Goal: Task Accomplishment & Management: Manage account settings

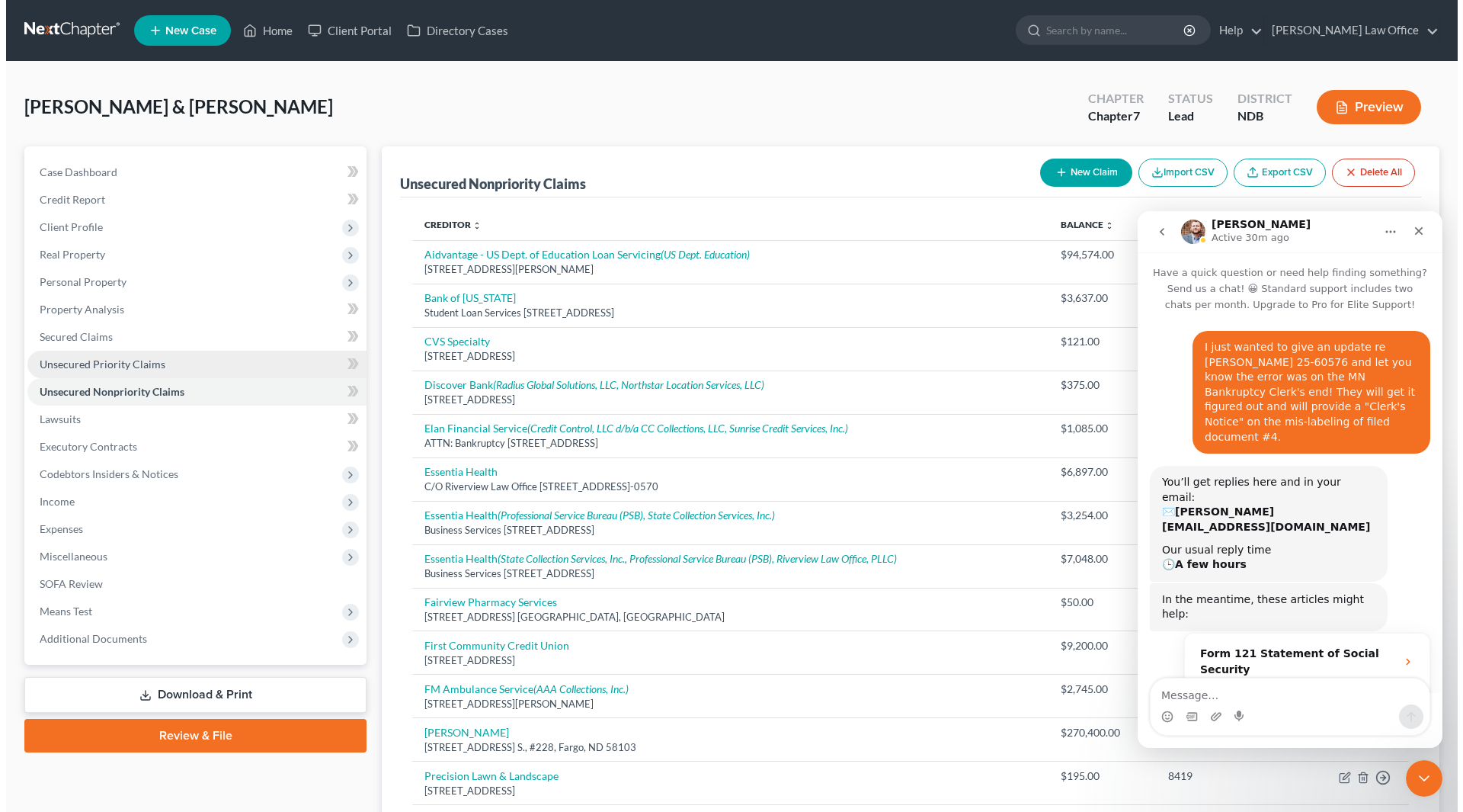
scroll to position [2, 0]
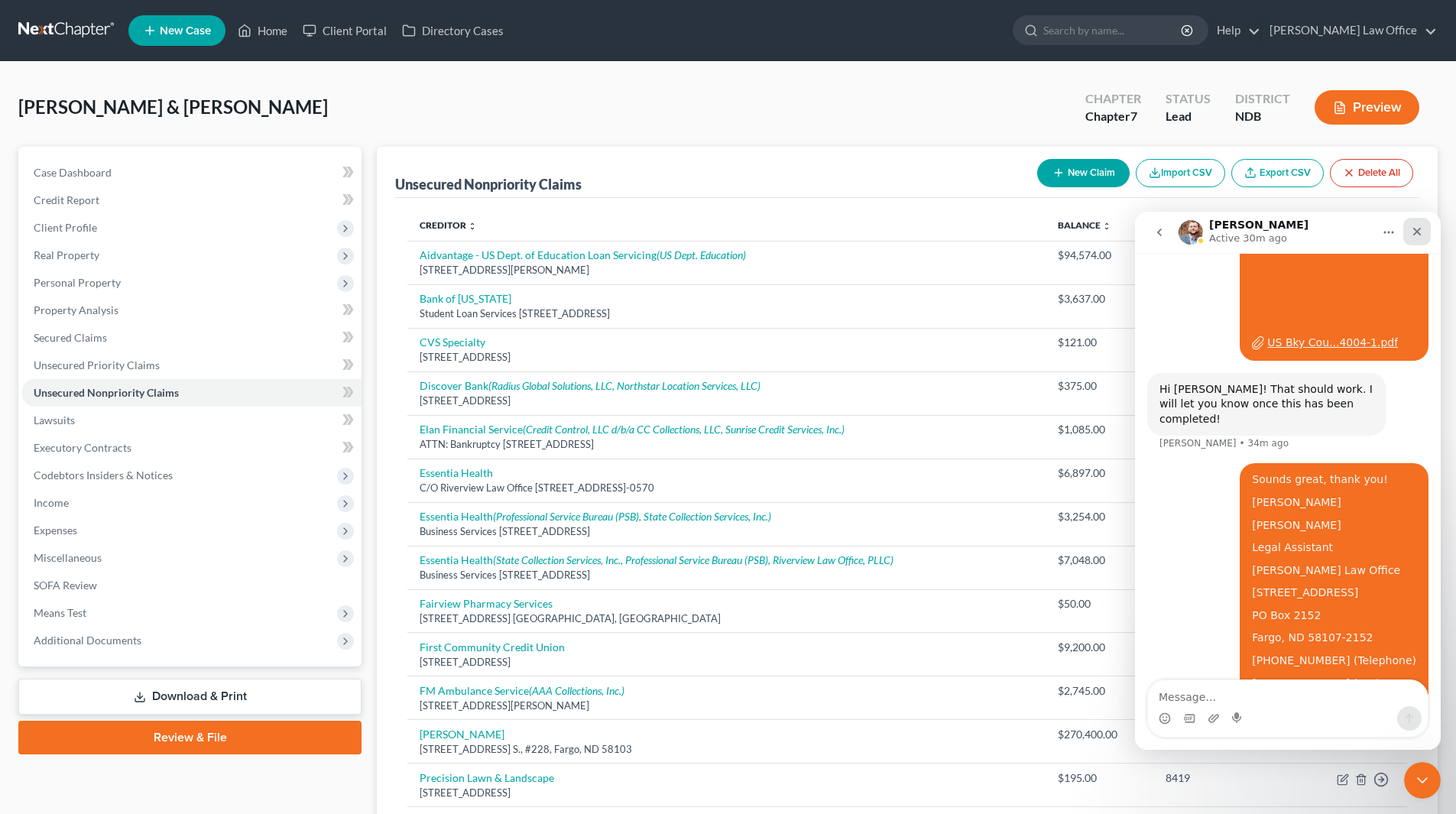
click at [1416, 233] on icon "Close" at bounding box center [1417, 232] width 8 height 8
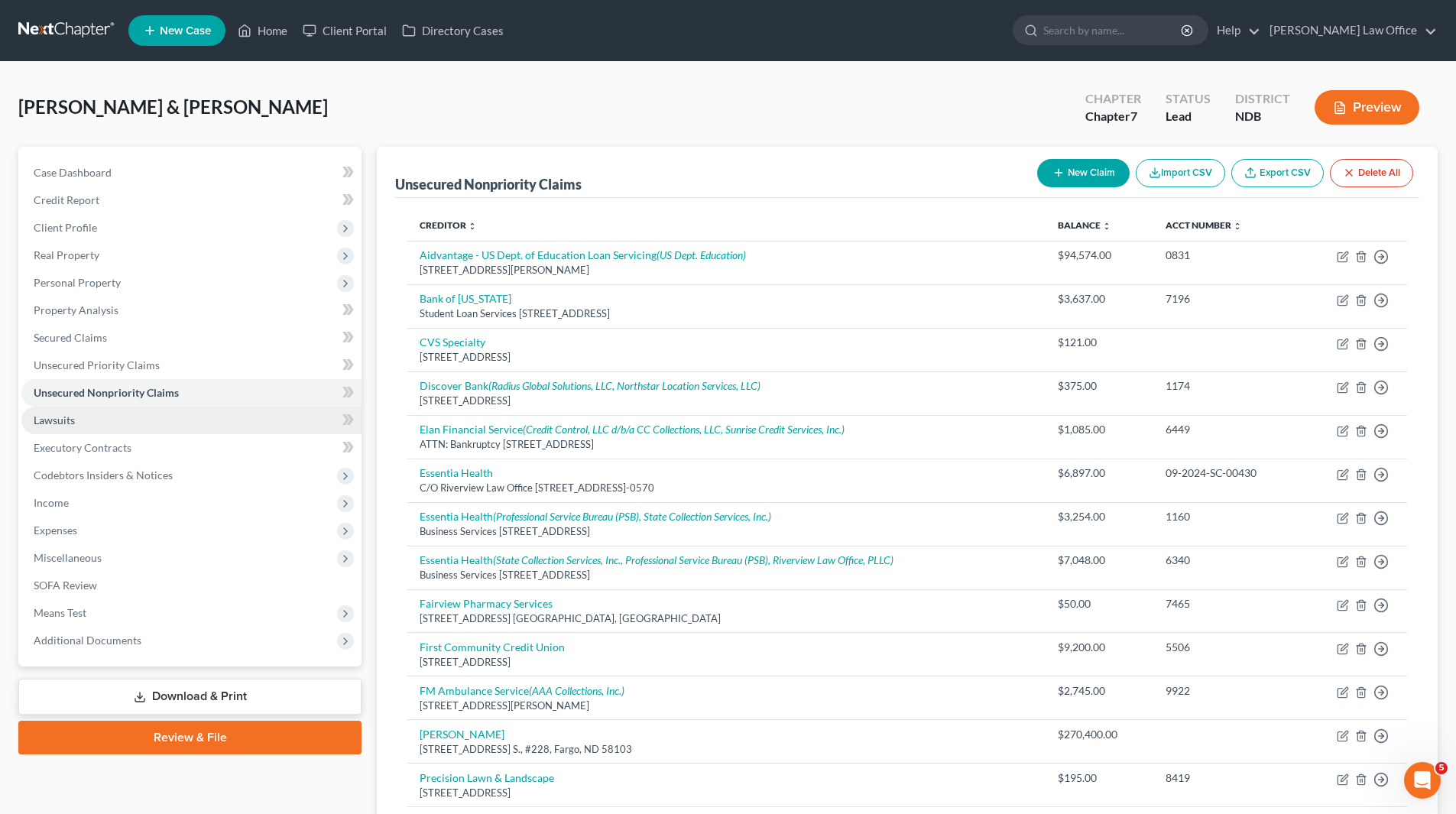
click at [81, 417] on link "Lawsuits" at bounding box center [191, 420] width 340 height 28
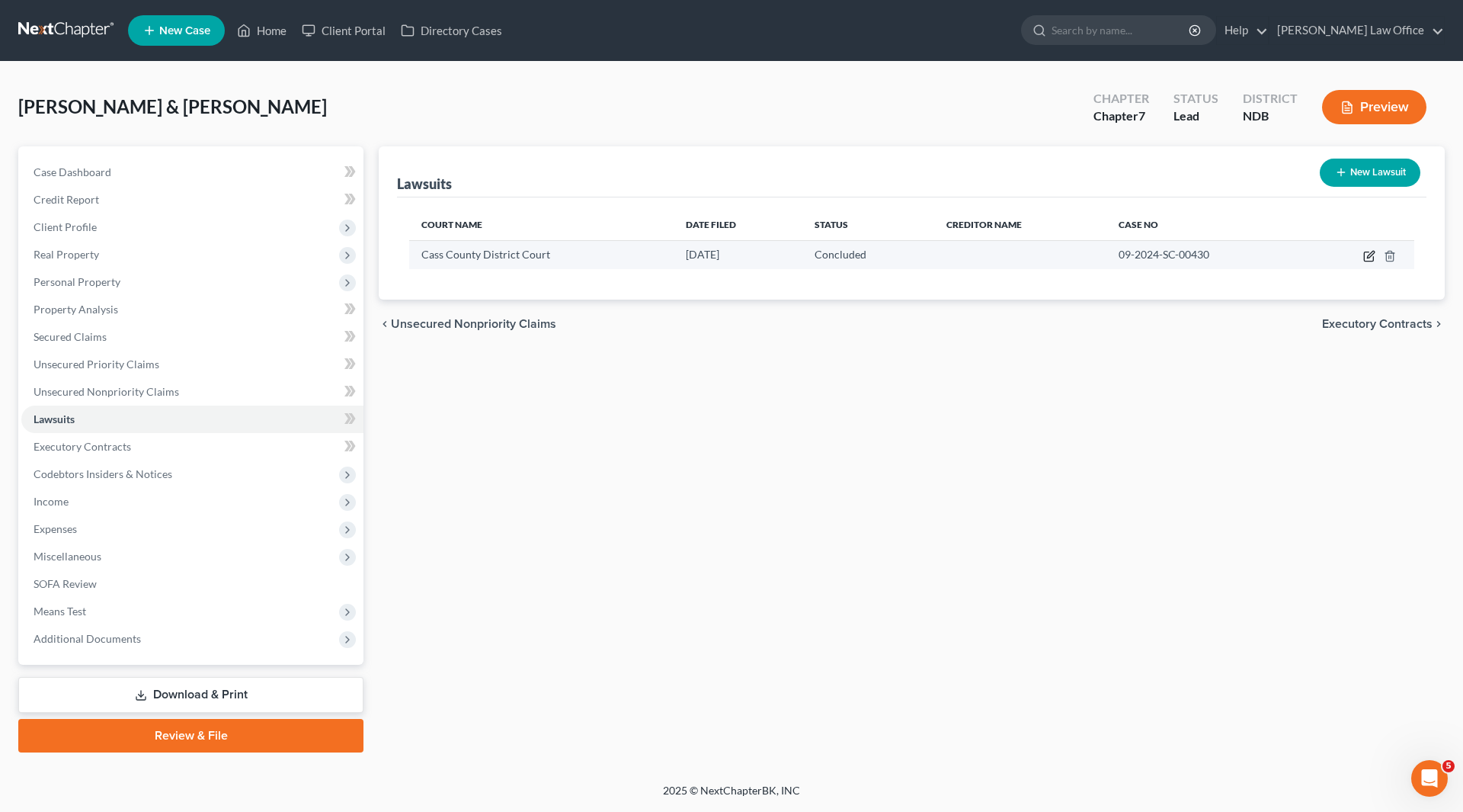
click at [1365, 256] on icon "button" at bounding box center [1369, 257] width 9 height 9
select select "29"
select select "2"
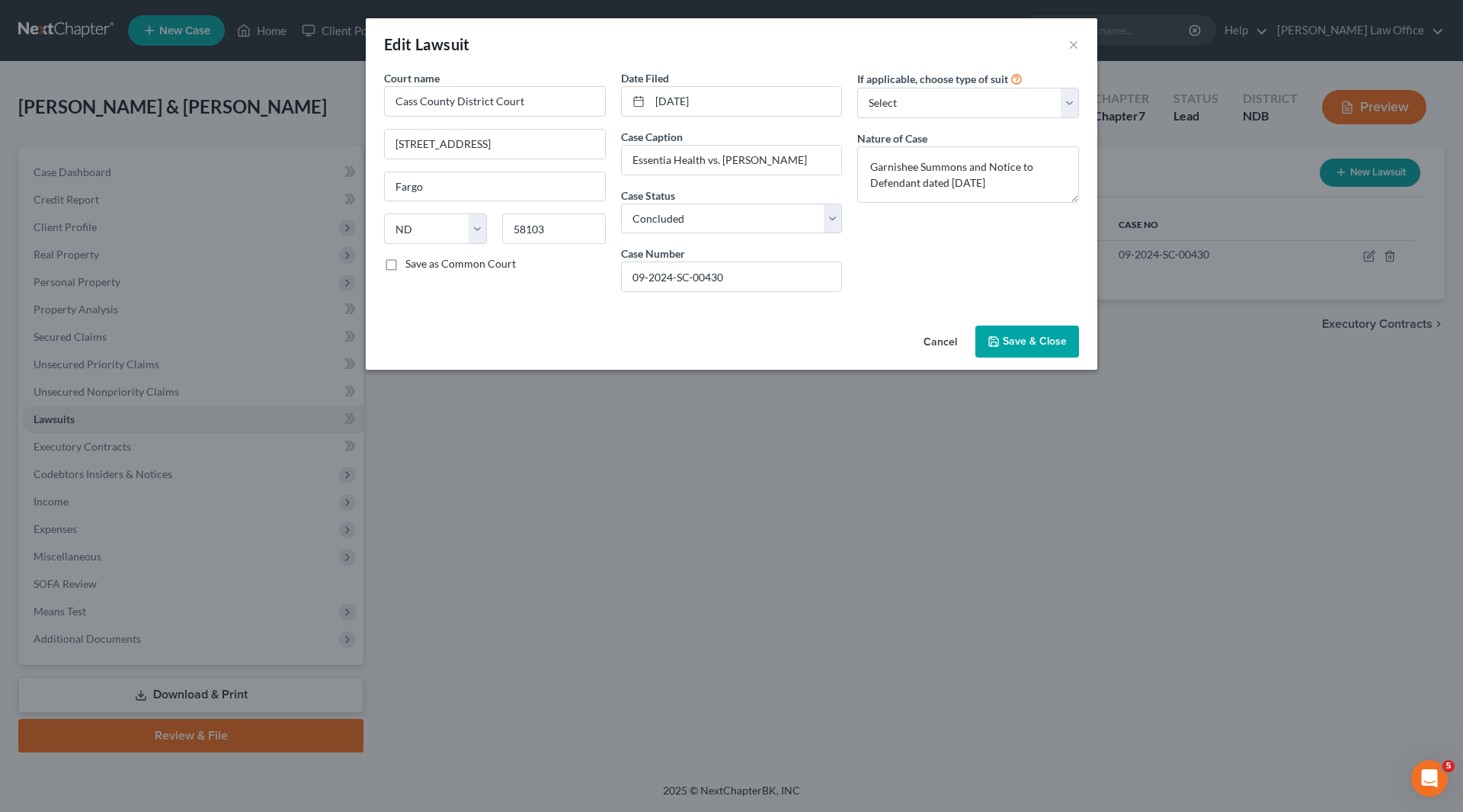
click at [1003, 334] on button "Save & Close" at bounding box center [1027, 341] width 104 height 32
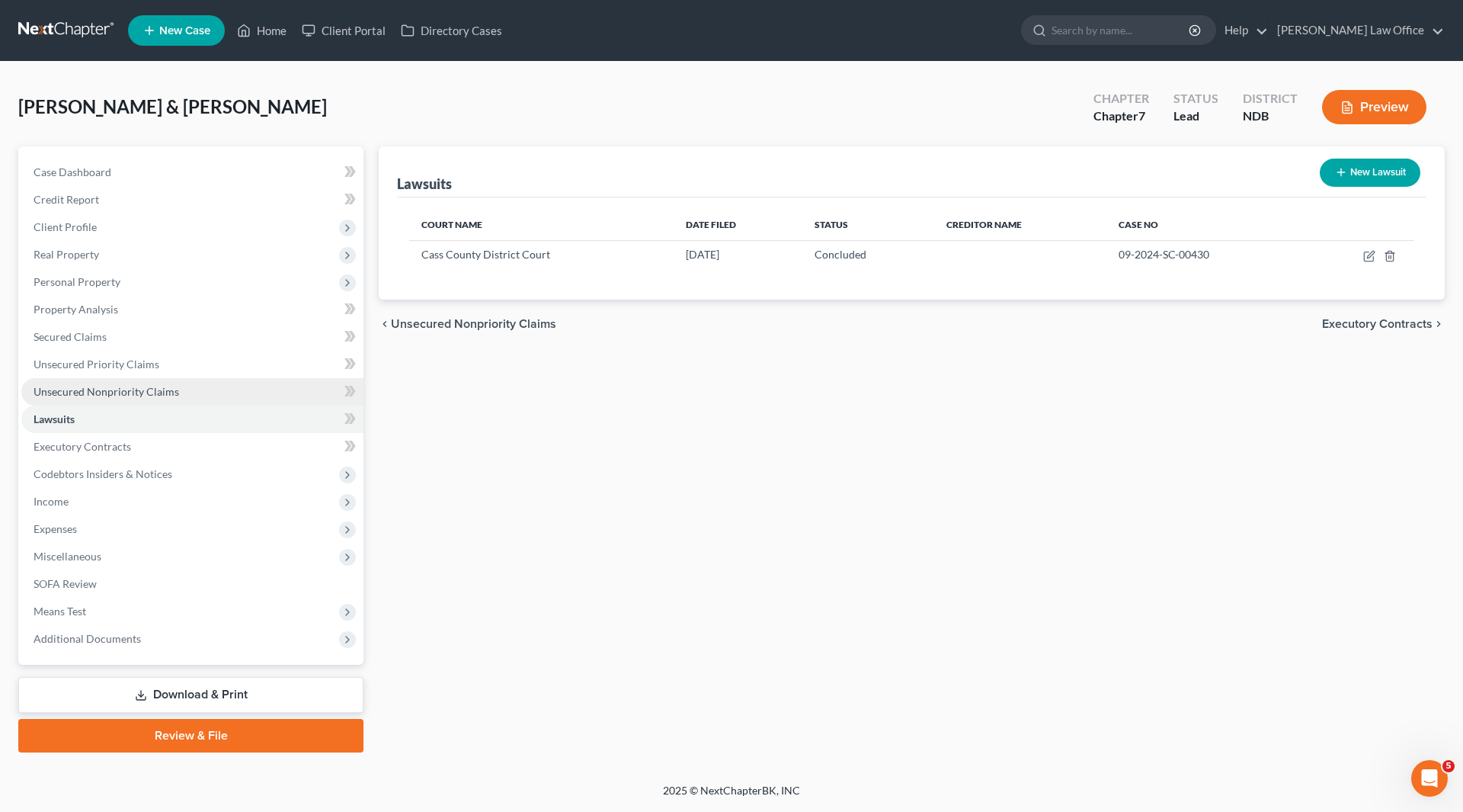
click at [113, 393] on span "Unsecured Nonpriority Claims" at bounding box center [105, 391] width 145 height 13
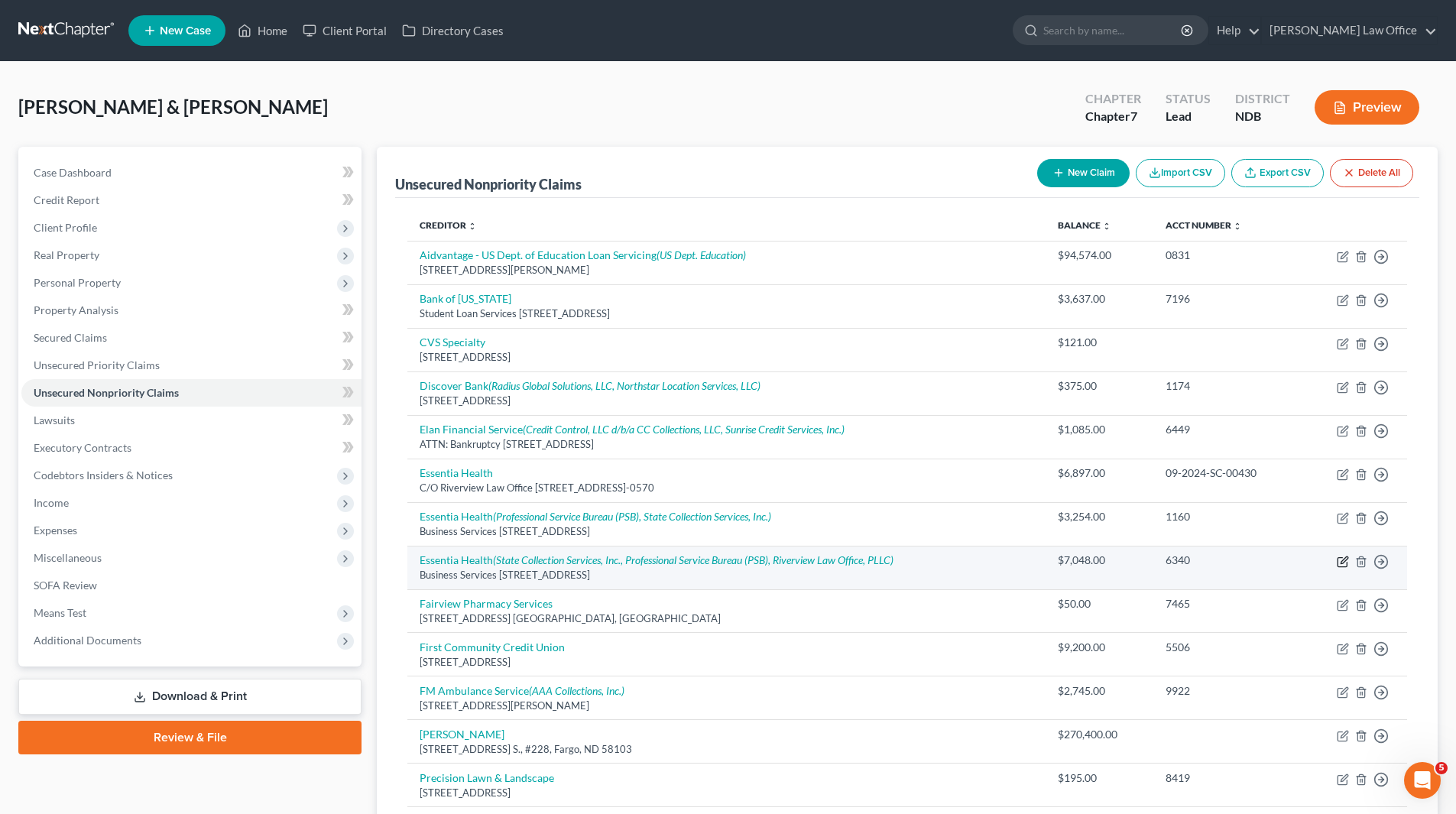
click at [1346, 558] on icon "button" at bounding box center [1342, 561] width 12 height 12
select select "24"
select select "9"
select select "0"
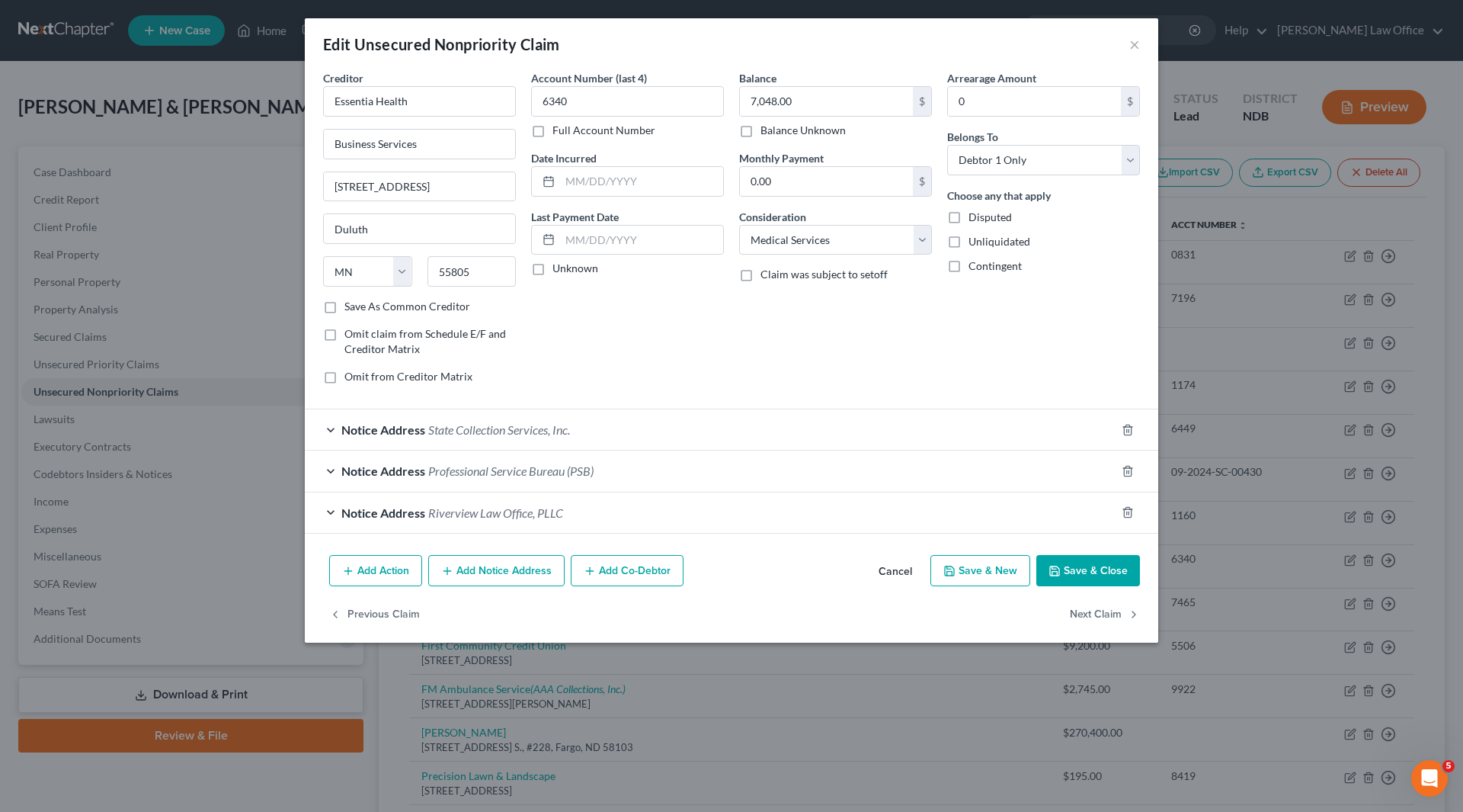
click at [363, 570] on button "Add Action" at bounding box center [375, 571] width 93 height 32
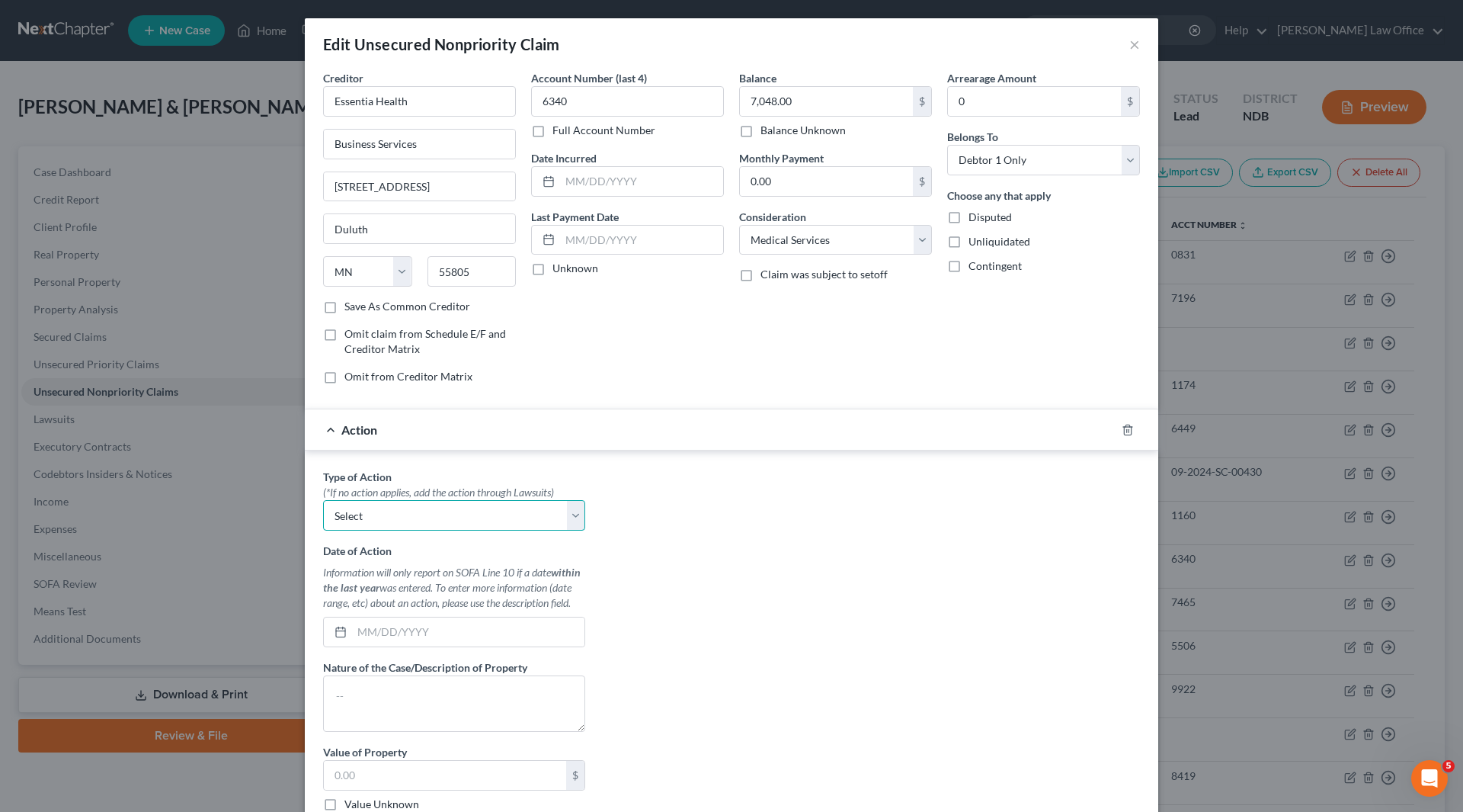
click at [576, 515] on select "Select Repossession Garnishment Foreclosure Personal Injury Attached, Seized, O…" at bounding box center [454, 515] width 263 height 31
select select "1"
click at [323, 500] on select "Select Repossession Garnishment Foreclosure Personal Injury Attached, Seized, O…" at bounding box center [454, 515] width 263 height 31
click at [481, 637] on input "text" at bounding box center [468, 632] width 232 height 29
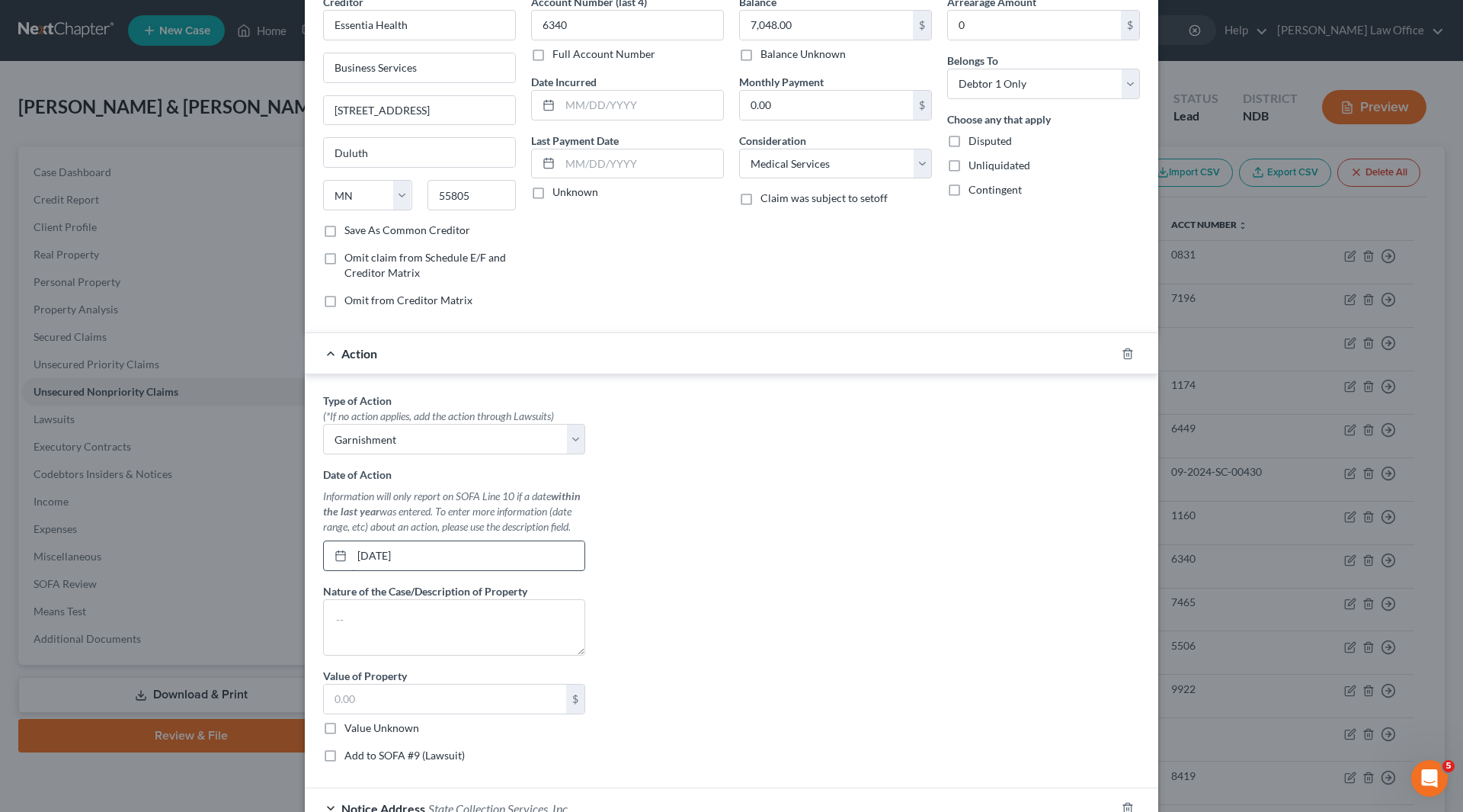
scroll to position [153, 0]
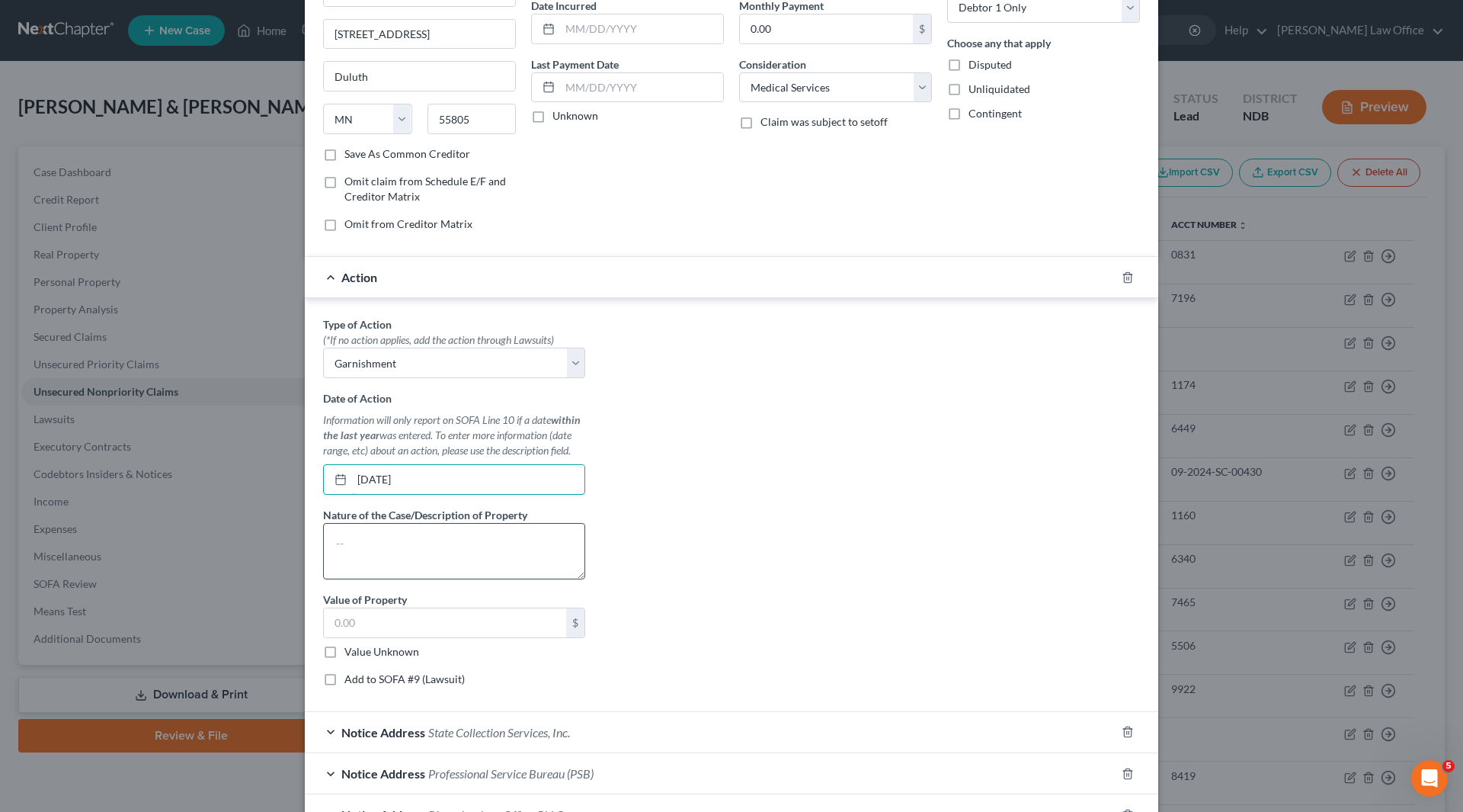
type input "[DATE]"
click at [468, 548] on textarea at bounding box center [454, 550] width 263 height 56
type textarea "G"
type textarea "Wage garnishment from [DATE] - [DATE]"
click at [451, 621] on input "text" at bounding box center [445, 622] width 242 height 29
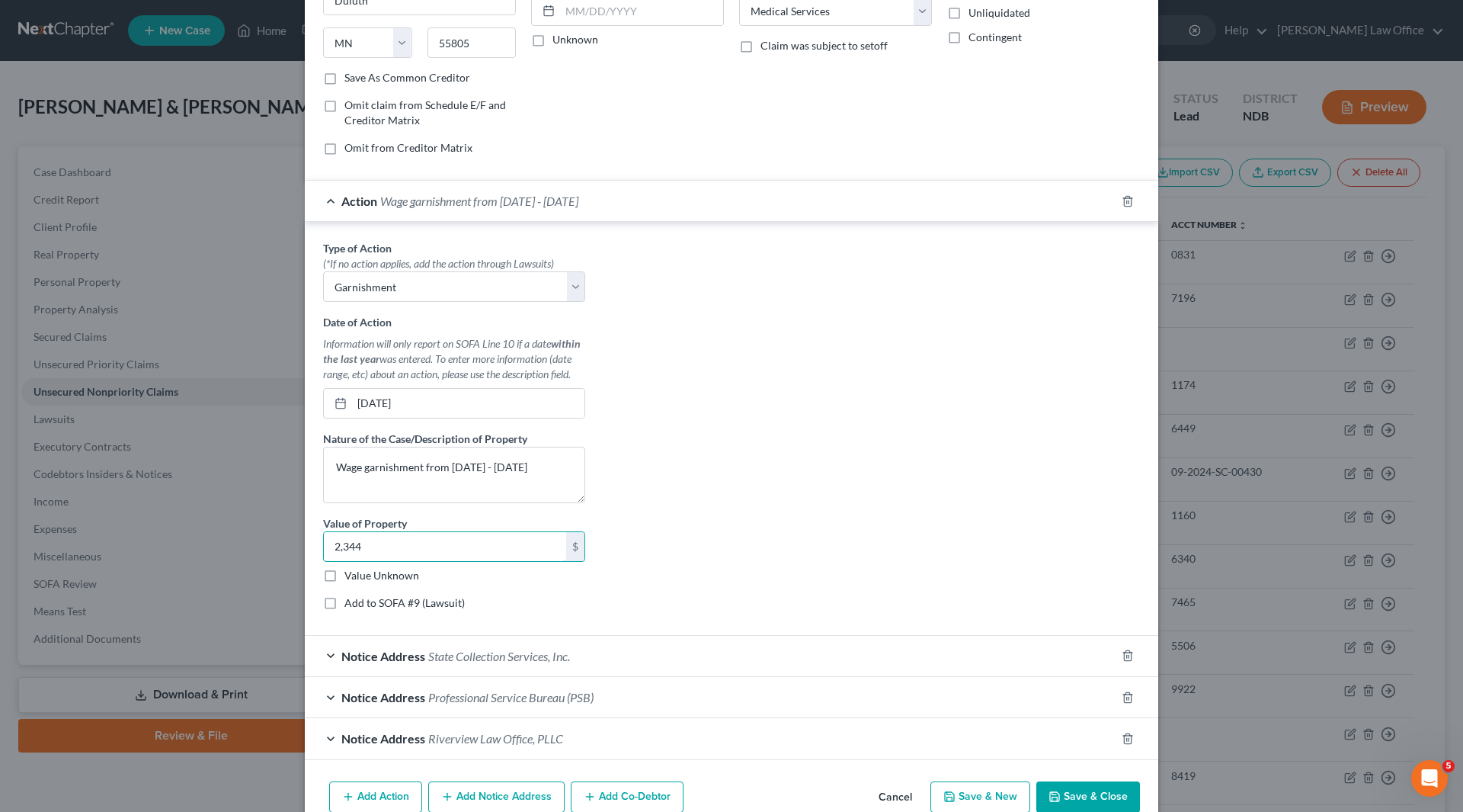
scroll to position [304, 0]
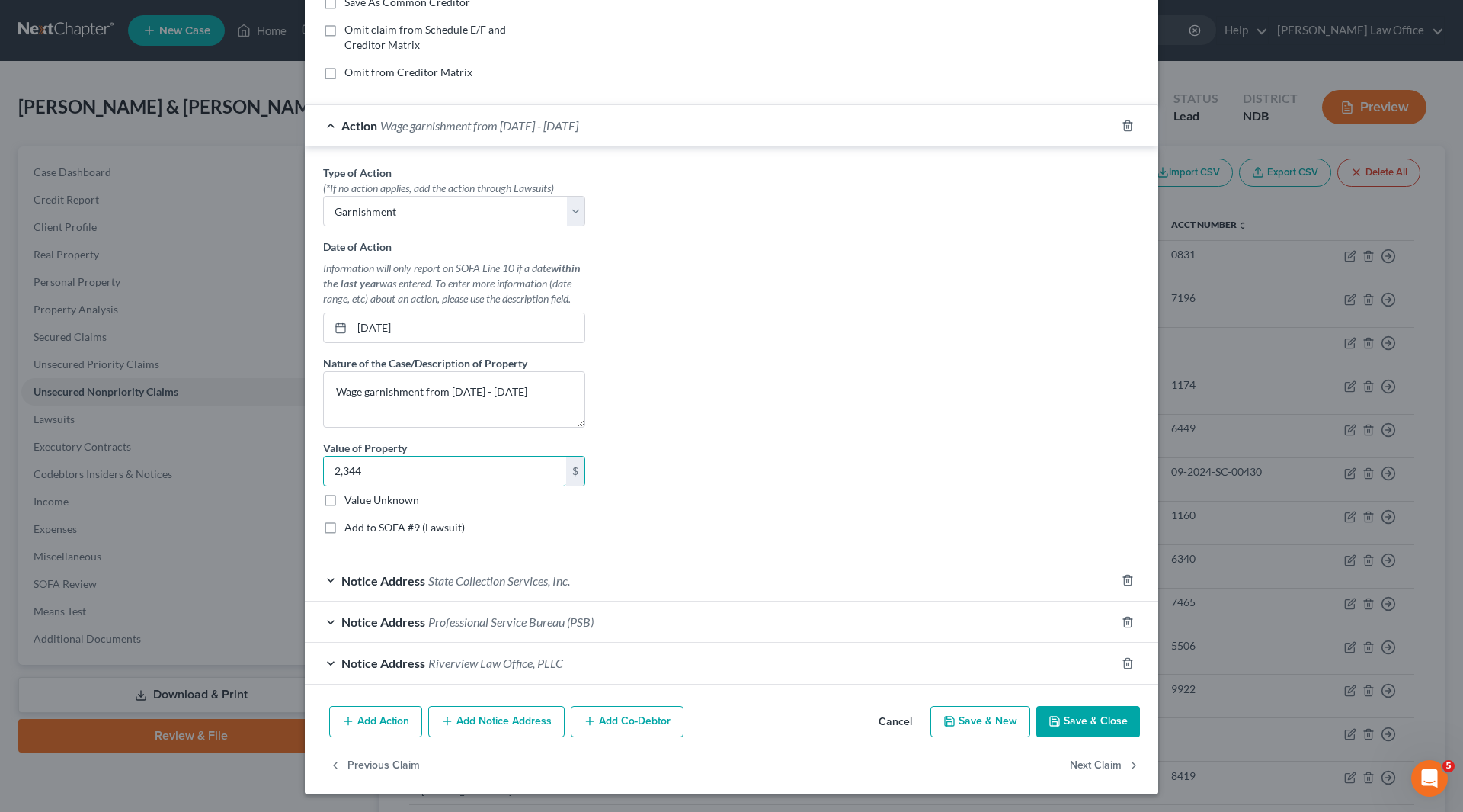
type input "2,344"
click at [1055, 718] on icon "button" at bounding box center [1054, 720] width 12 height 12
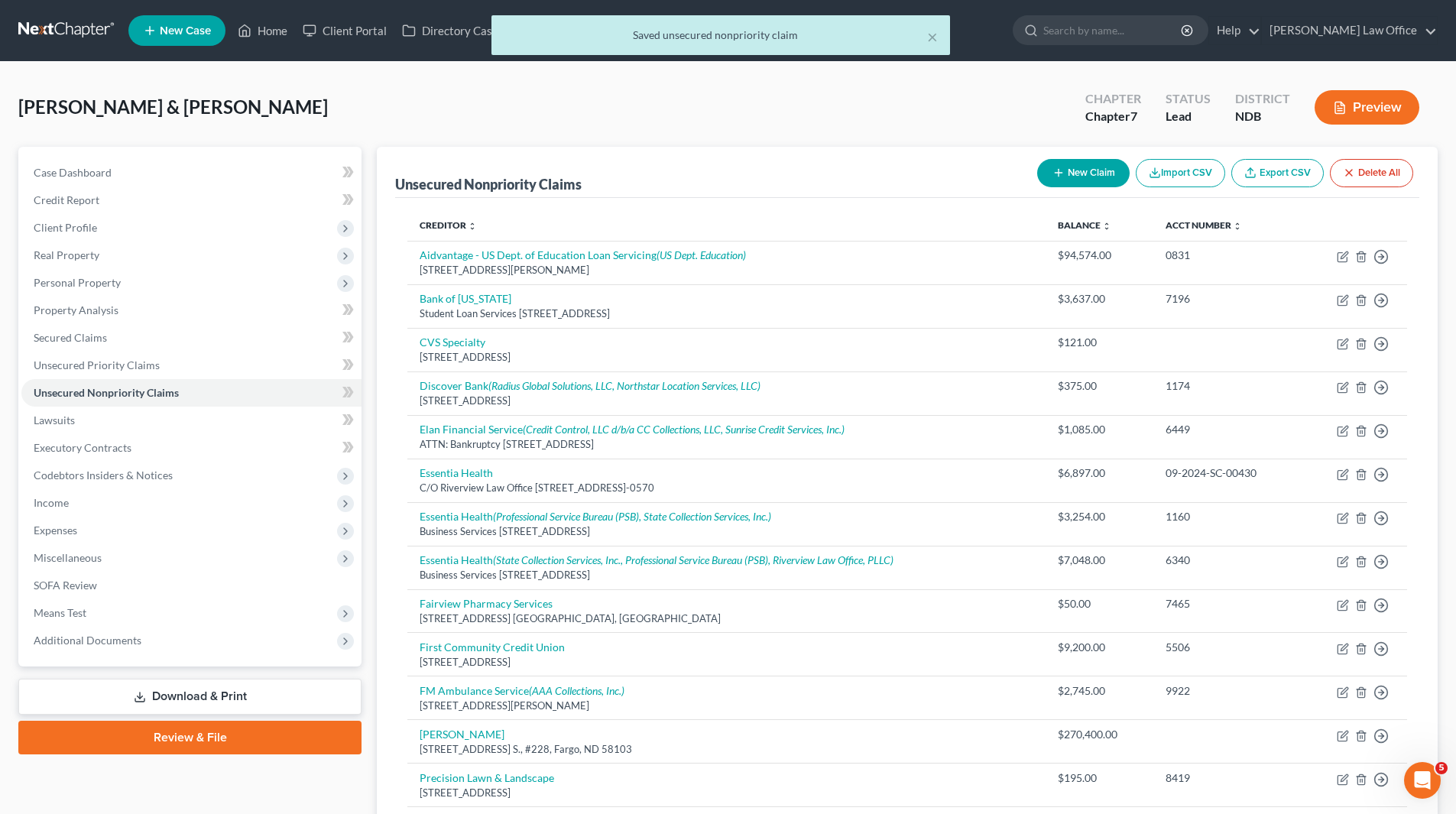
click at [526, 180] on div "Unsecured Nonpriority Claims" at bounding box center [488, 184] width 186 height 19
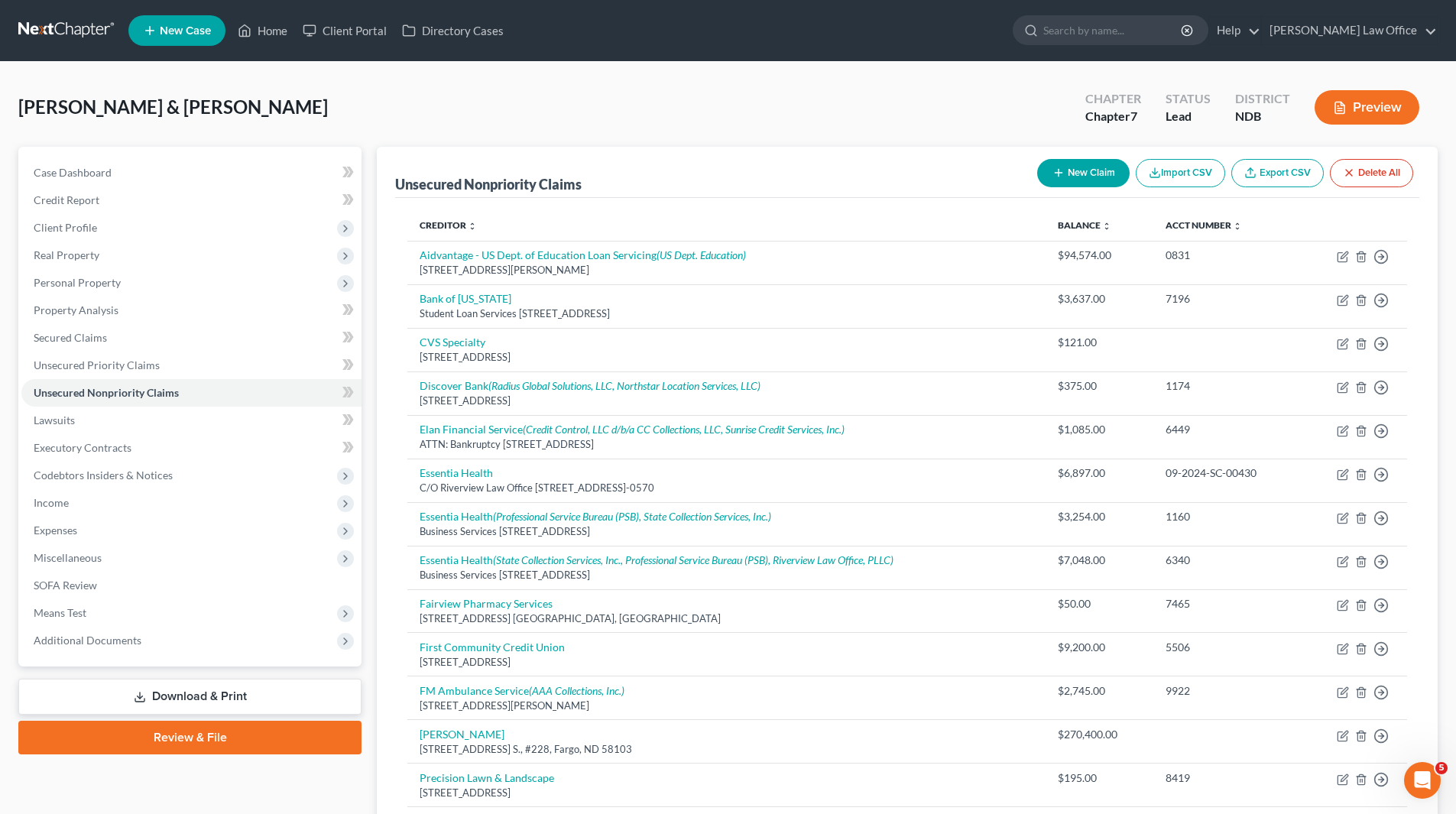
click at [557, 183] on div "Unsecured Nonpriority Claims" at bounding box center [488, 184] width 186 height 19
click at [88, 284] on span "Personal Property" at bounding box center [77, 283] width 87 height 13
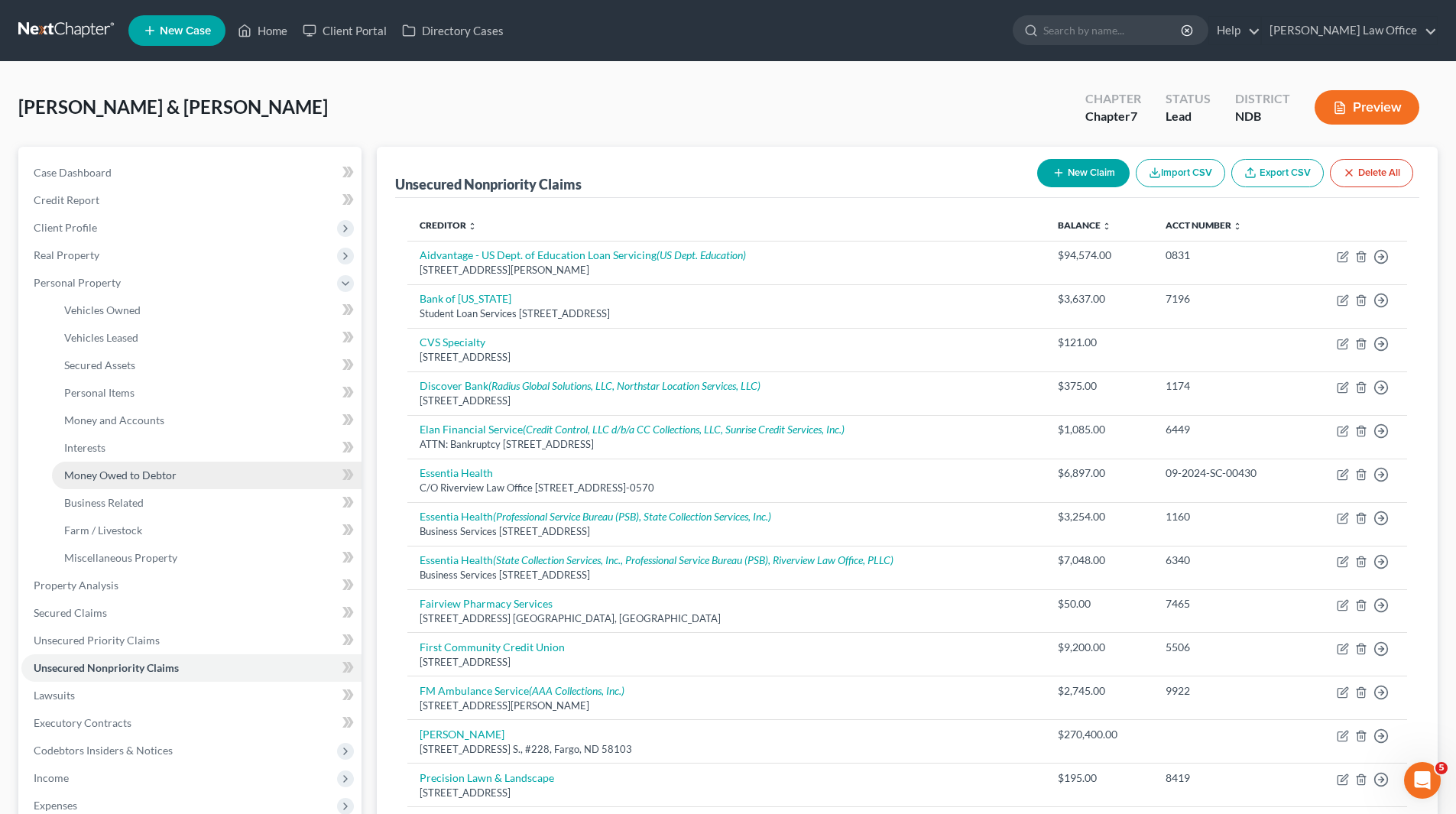
click at [108, 473] on span "Money Owed to Debtor" at bounding box center [120, 475] width 112 height 13
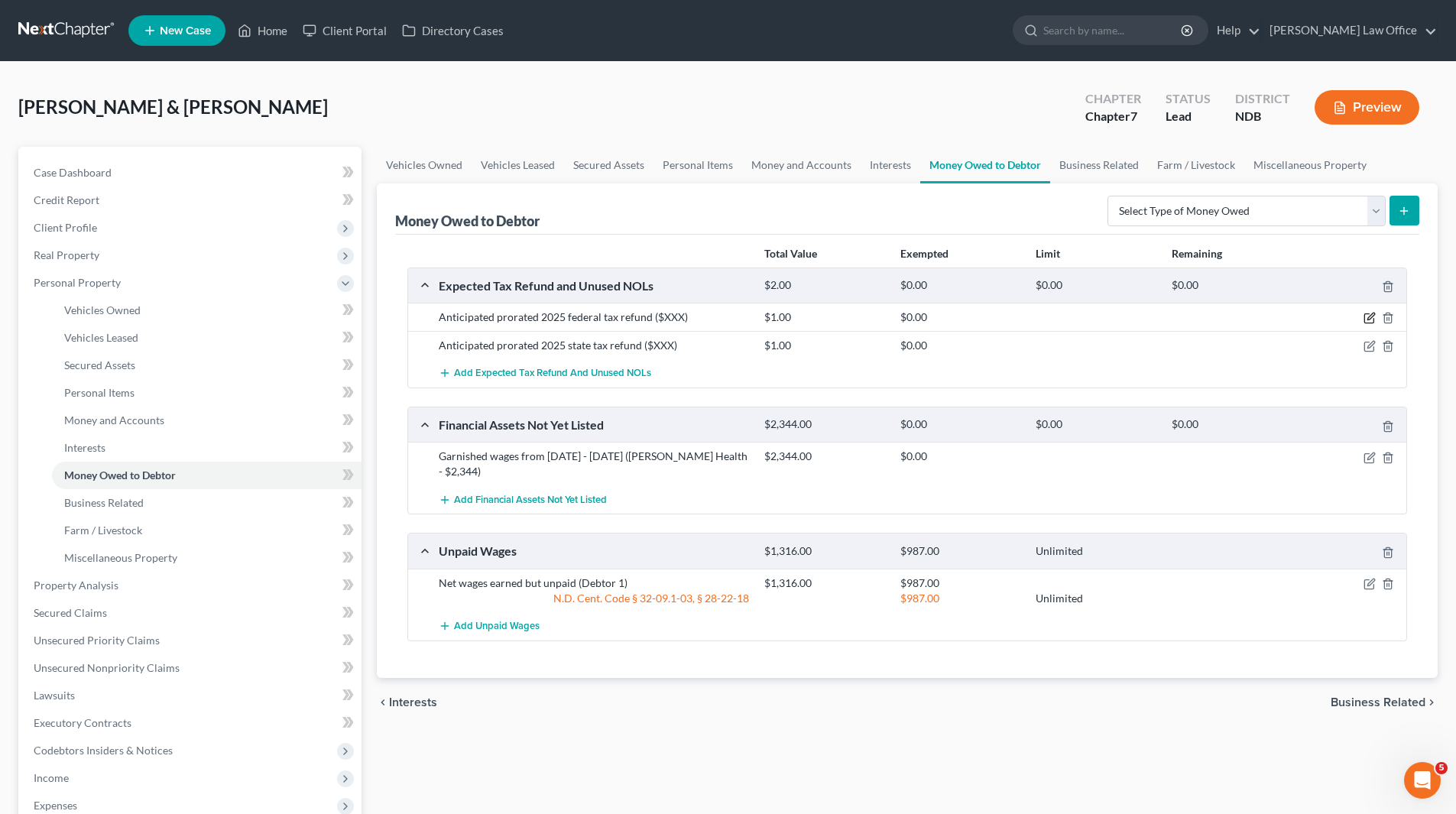
click at [1371, 319] on icon "button" at bounding box center [1369, 317] width 12 height 12
select select "0"
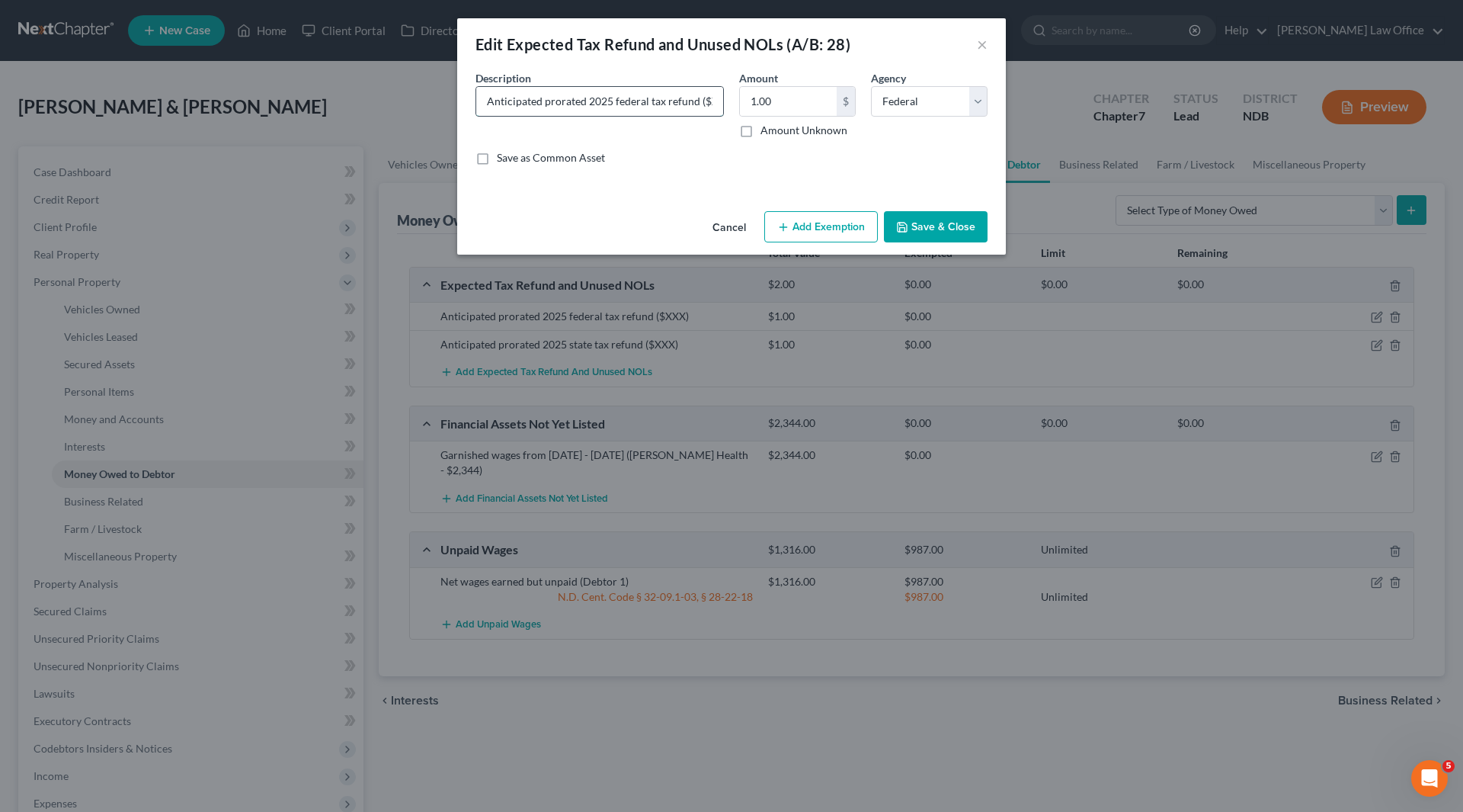
click at [708, 105] on input "Anticipated prorated 2025 federal tax refund ($XXX)" at bounding box center [599, 101] width 247 height 29
type input "Anticipated prorated 2025 federal tax refund ($6,578)"
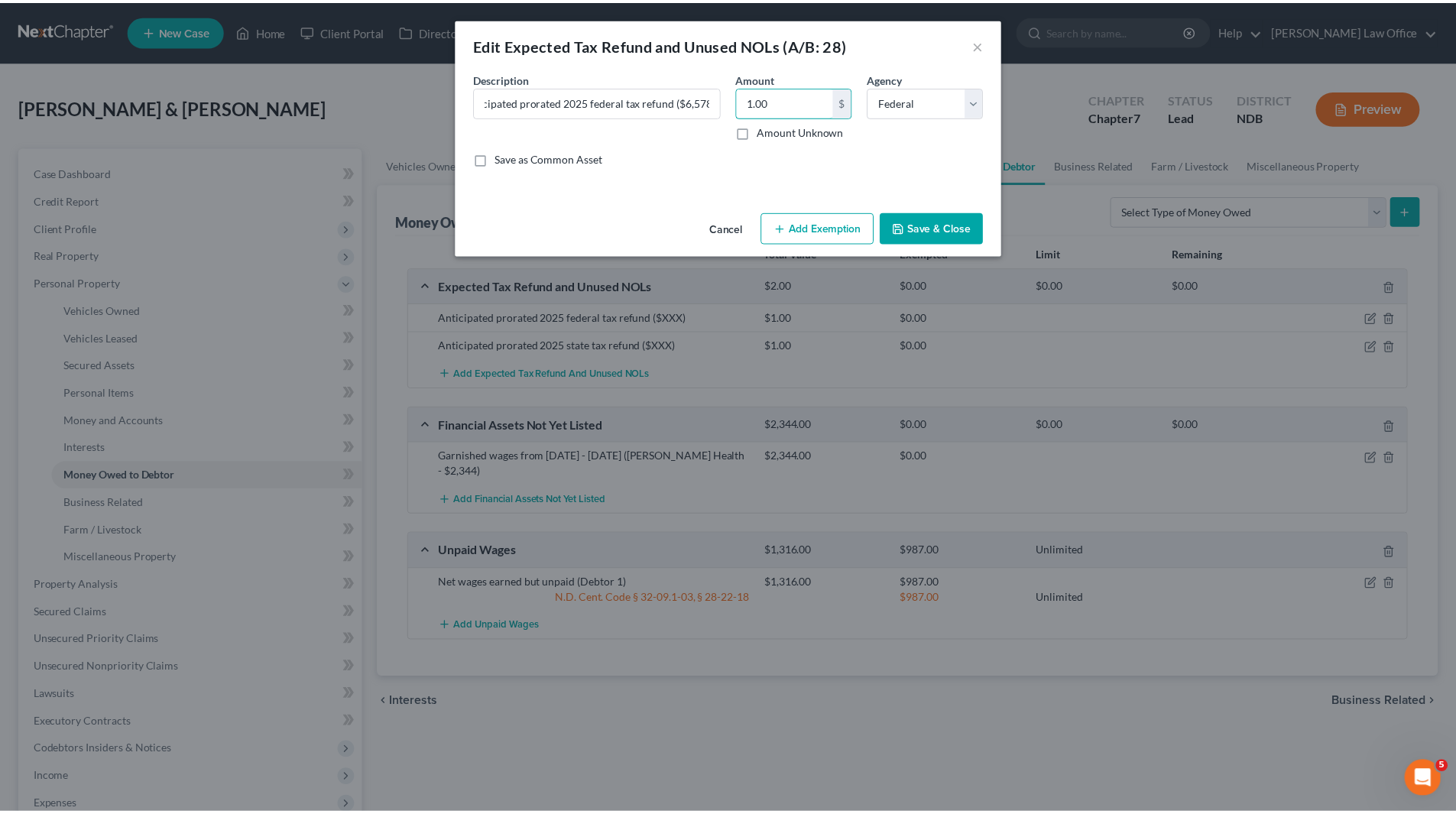
scroll to position [0, 0]
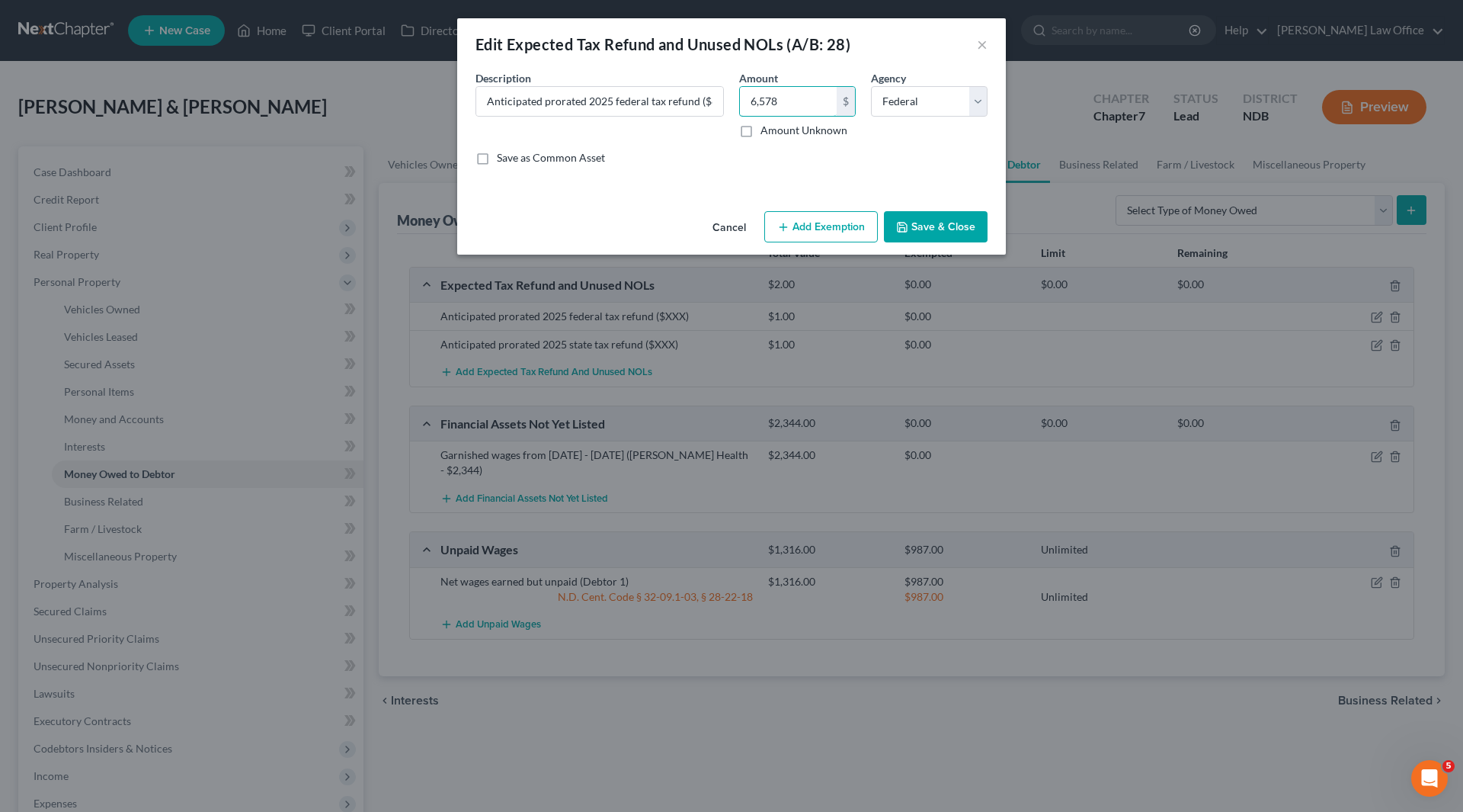
type input "6,578"
click at [930, 215] on button "Save & Close" at bounding box center [936, 227] width 104 height 32
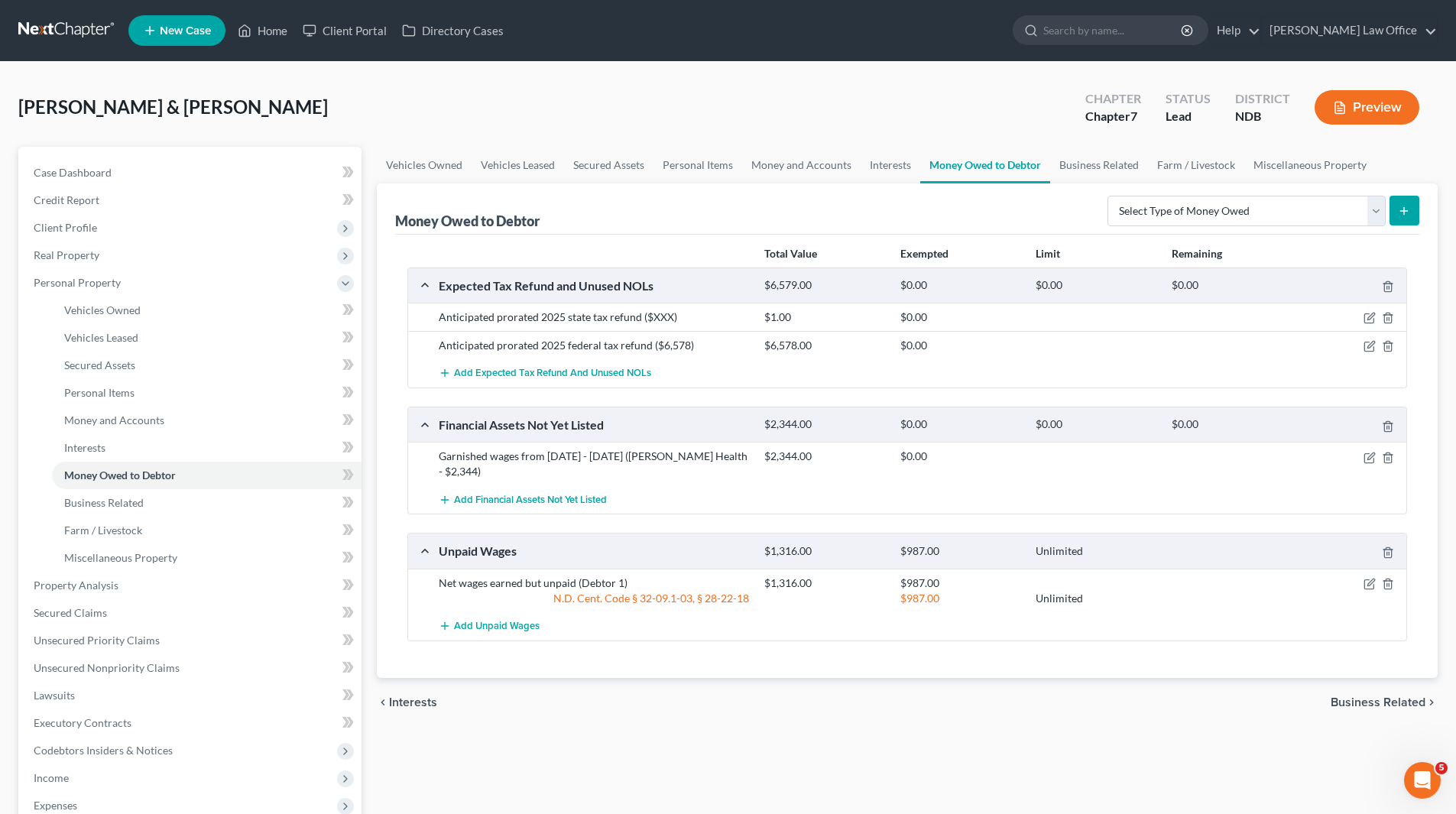
click at [1369, 310] on div at bounding box center [1353, 317] width 109 height 15
click at [1369, 317] on icon "button" at bounding box center [1370, 316] width 6 height 6
select select "1"
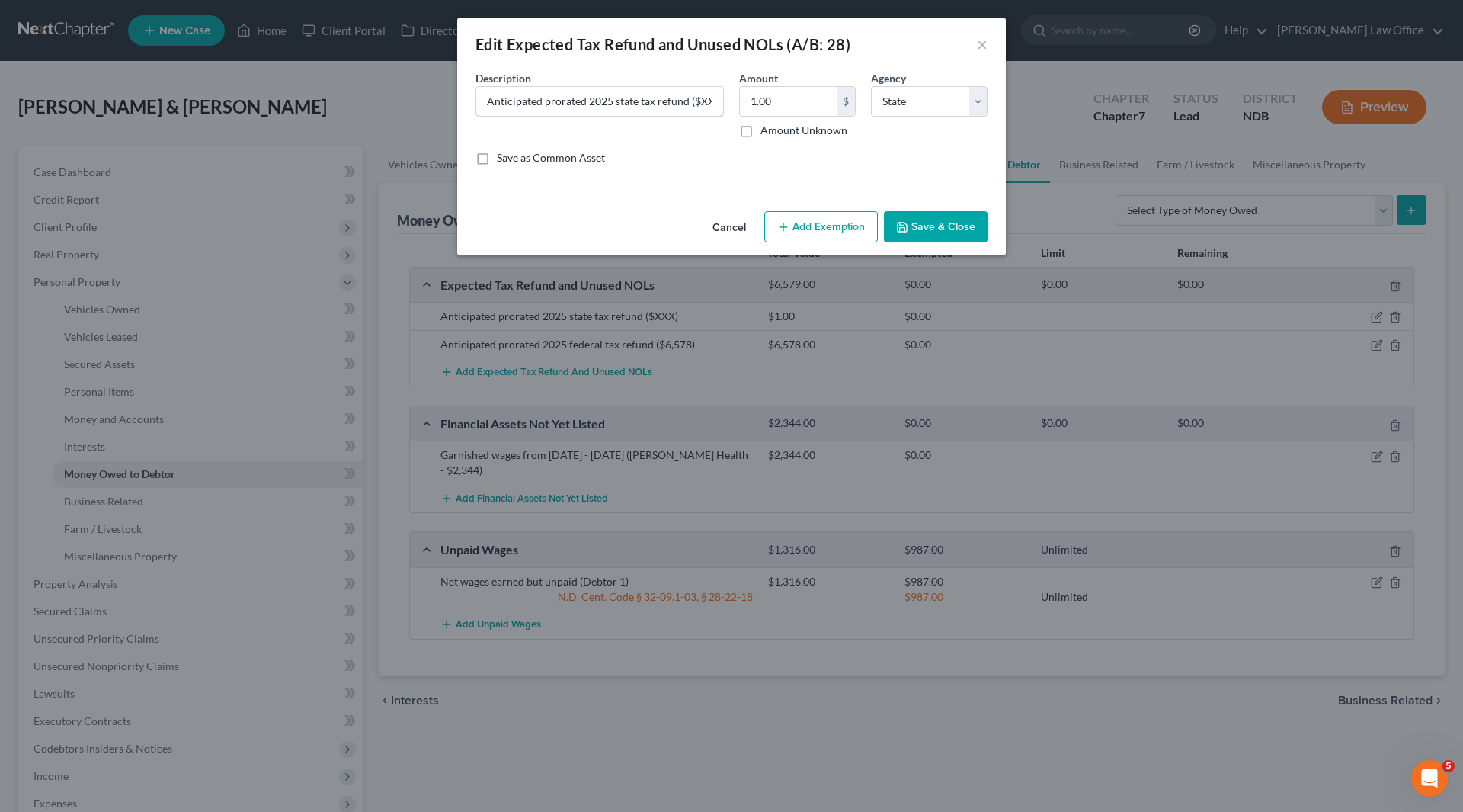
drag, startPoint x: 701, startPoint y: 102, endPoint x: 830, endPoint y: 83, distance: 130.4
click at [703, 102] on input "Anticipated prorated 2025 state tax refund ($XXX)" at bounding box center [599, 101] width 247 height 29
type input "Anticipated prorated 2025 state tax refund ($17)"
click at [805, 97] on input "1.00" at bounding box center [788, 101] width 97 height 29
type input "17"
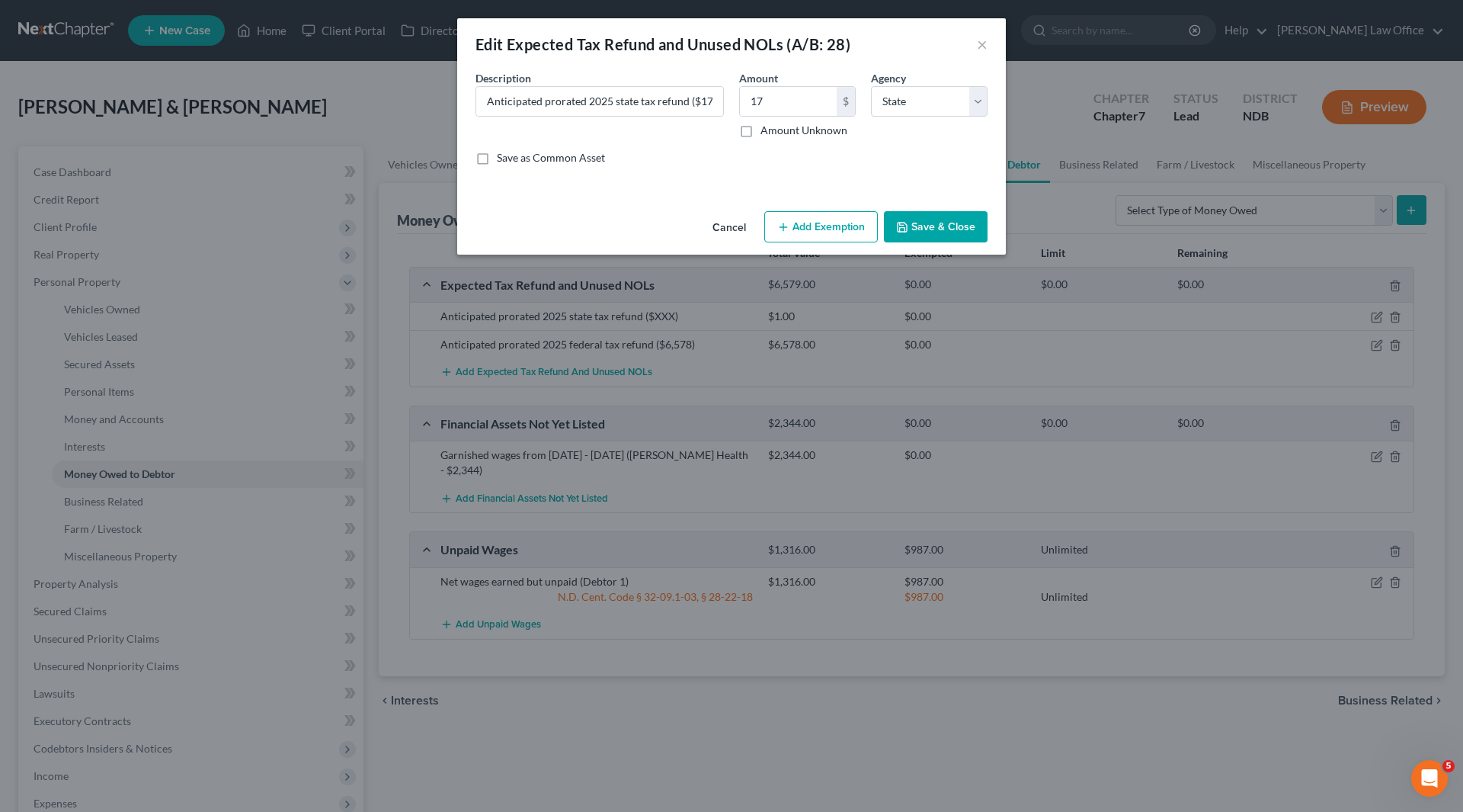
click at [919, 238] on button "Save & Close" at bounding box center [936, 227] width 104 height 32
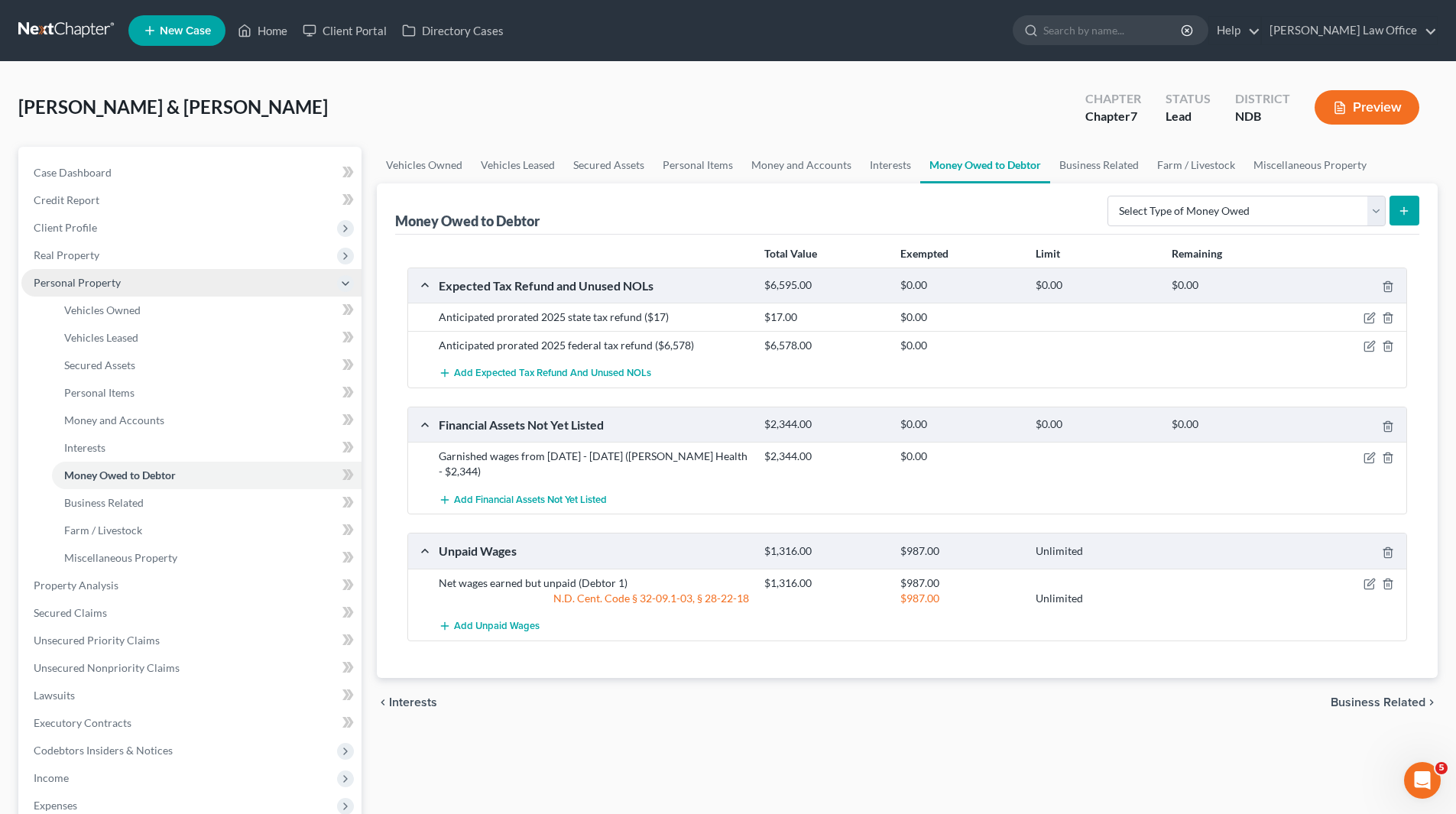
click at [113, 285] on span "Personal Property" at bounding box center [77, 283] width 87 height 13
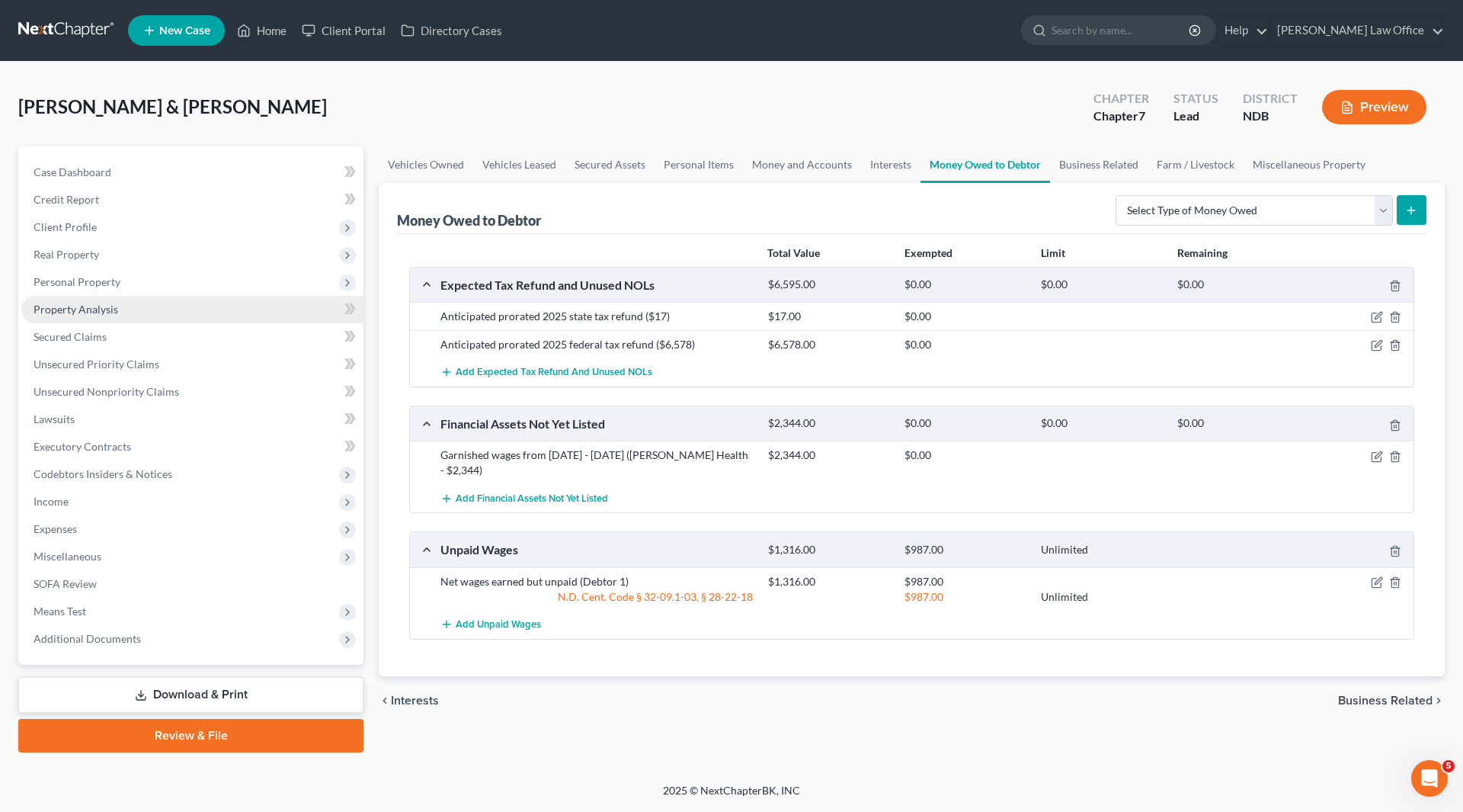
click at [80, 304] on span "Property Analysis" at bounding box center [75, 309] width 84 height 13
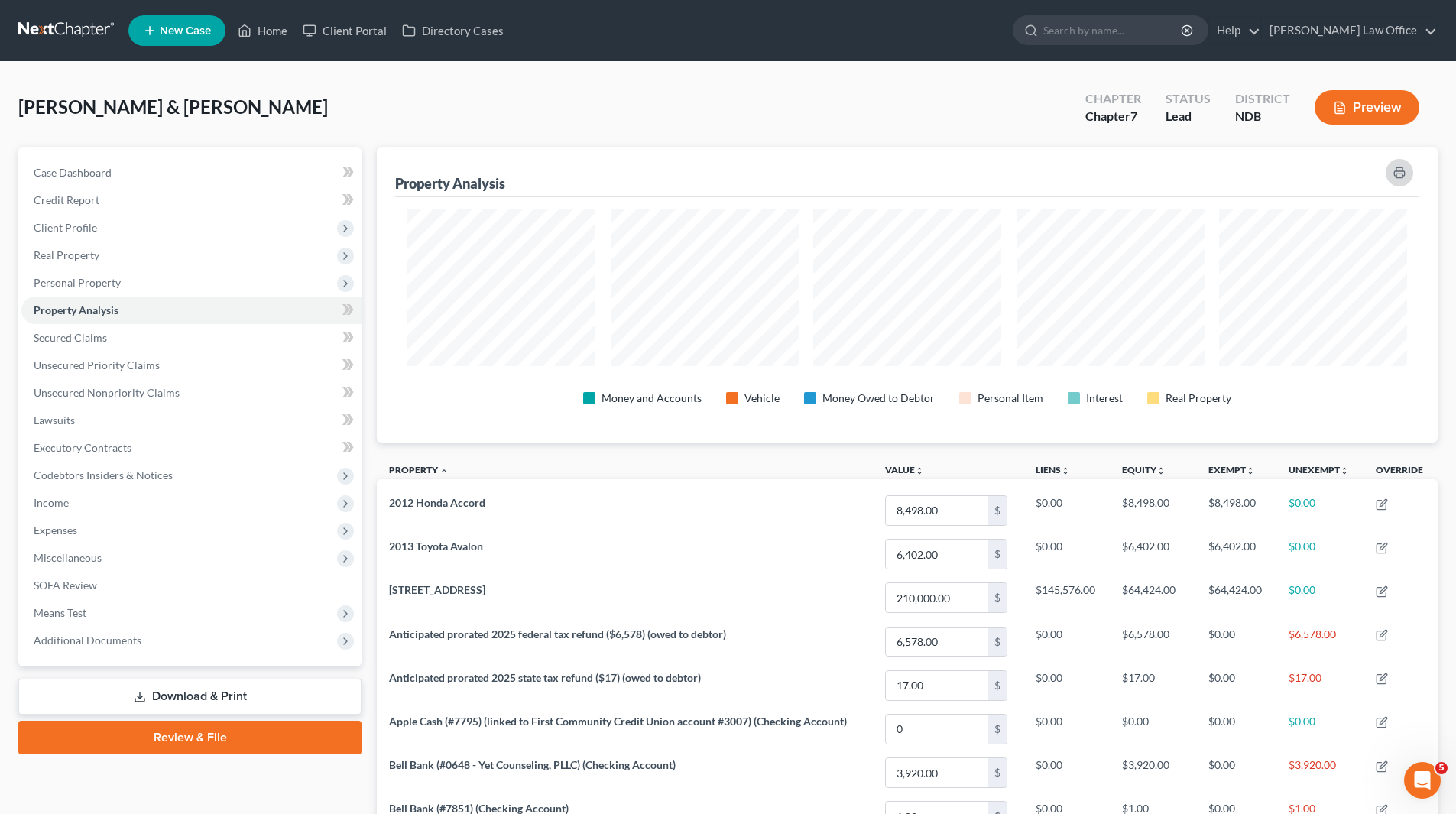
scroll to position [296, 1061]
click at [1401, 172] on icon "button" at bounding box center [1399, 172] width 12 height 12
